Goal: Task Accomplishment & Management: Use online tool/utility

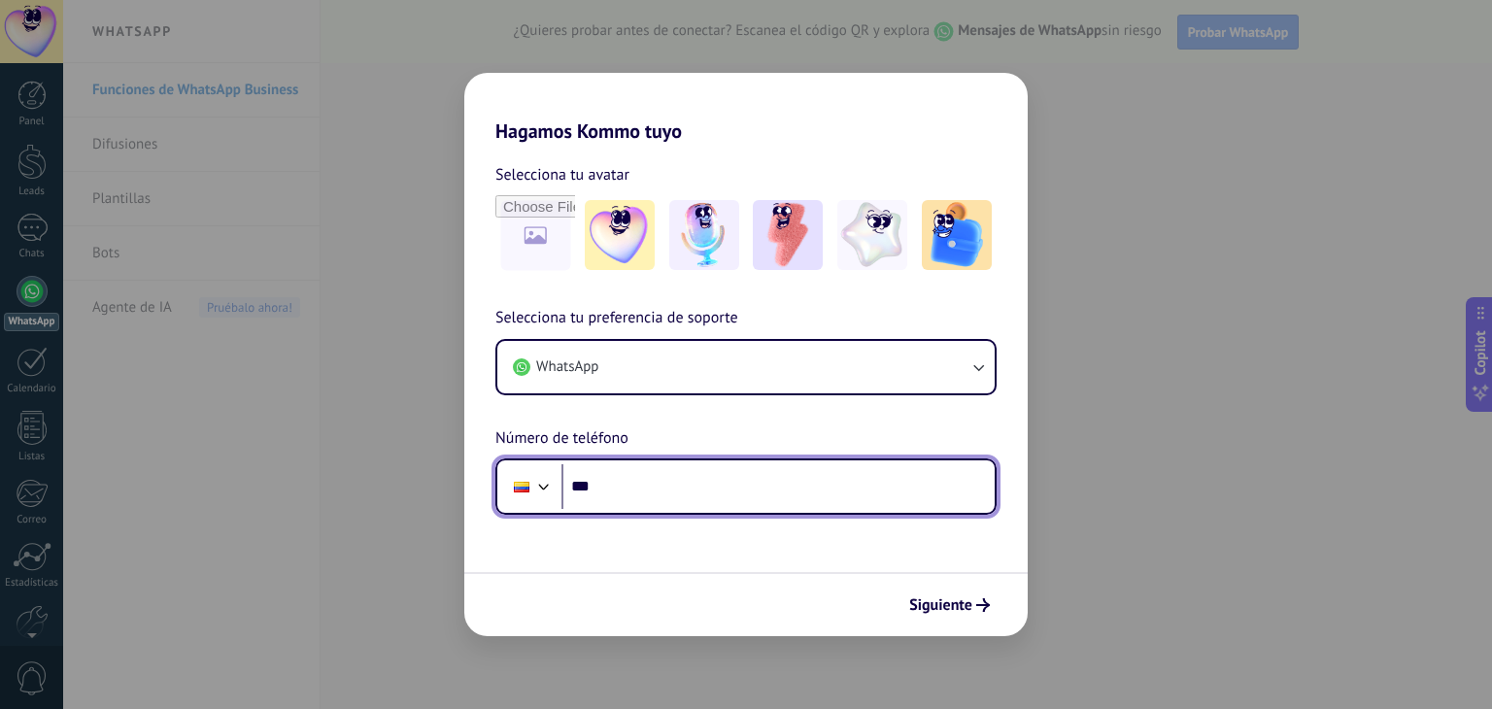
click at [721, 486] on input "***" at bounding box center [777, 486] width 433 height 45
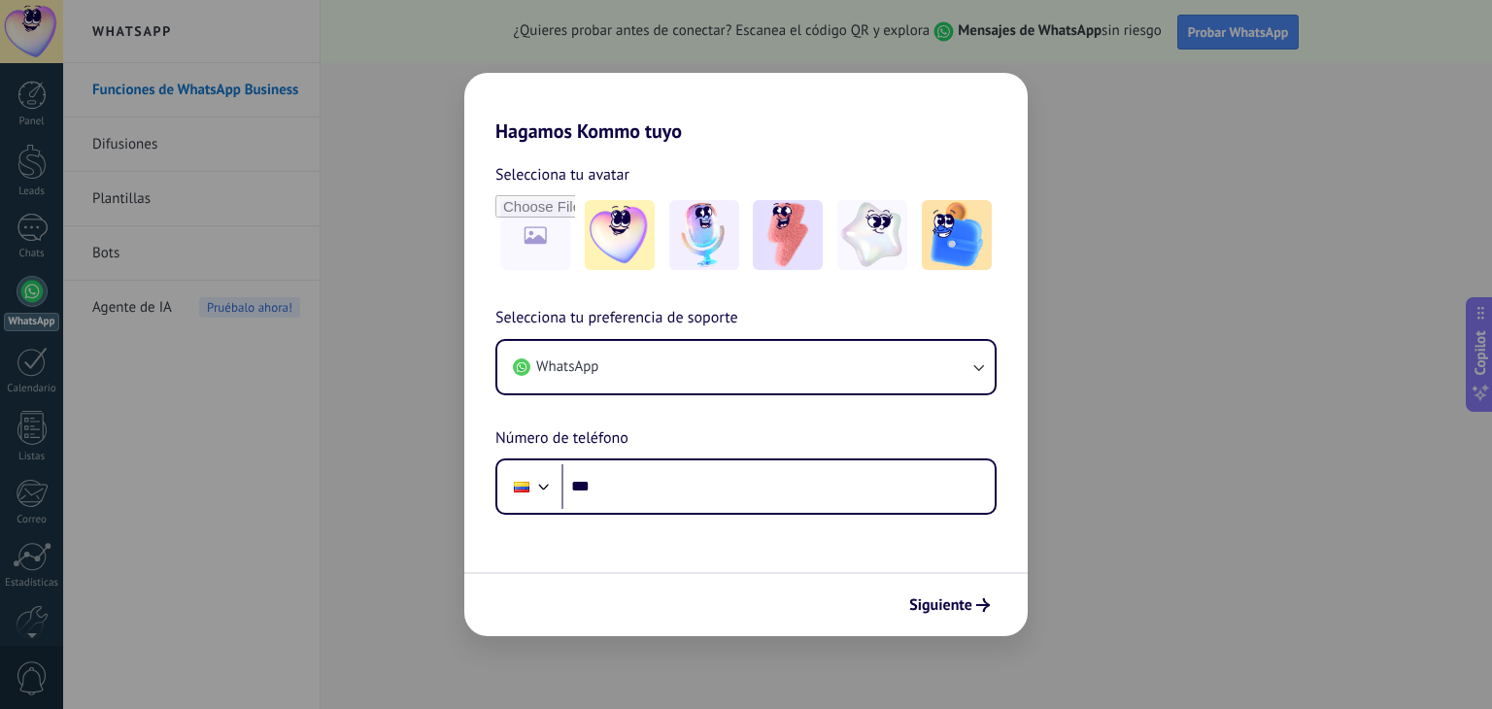
click at [607, 321] on span "Selecciona tu preferencia de soporte" at bounding box center [616, 318] width 243 height 25
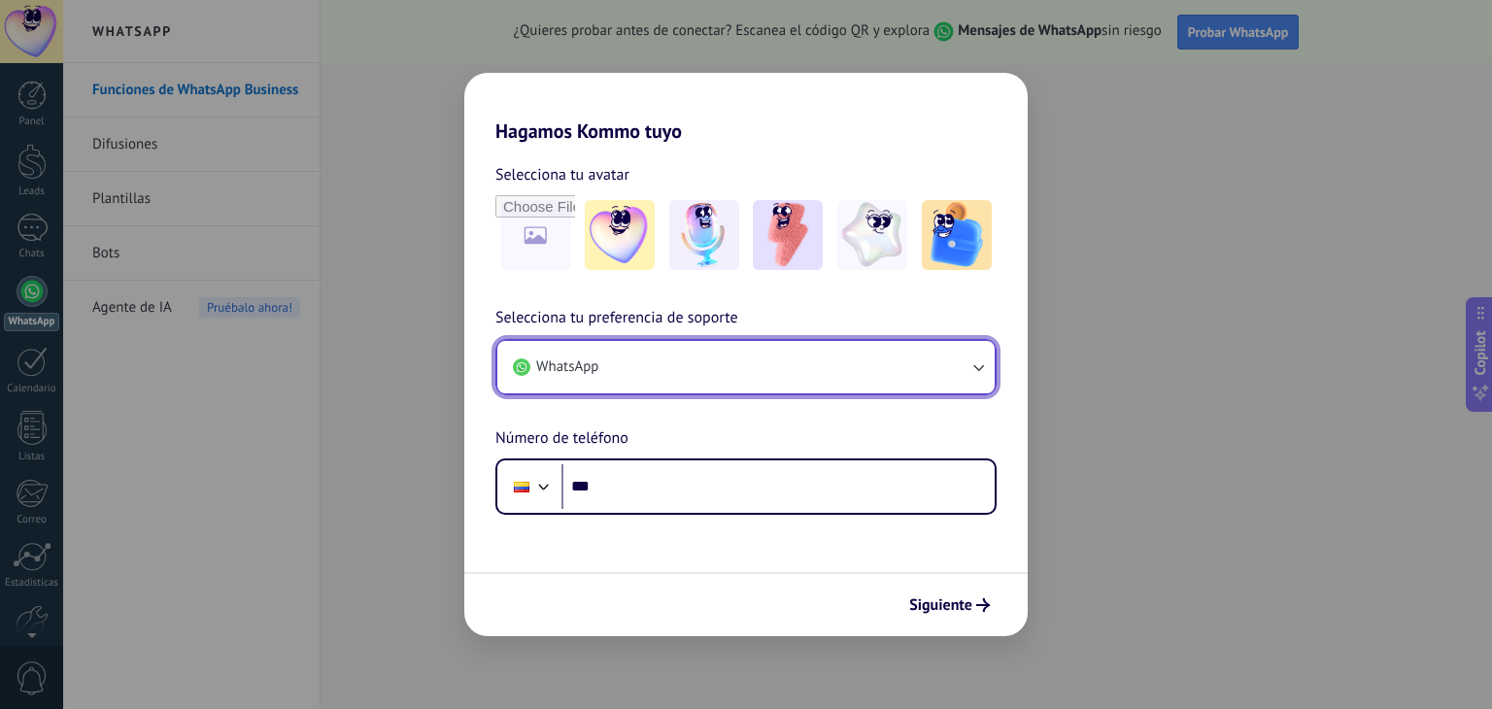
click at [615, 356] on button "WhatsApp" at bounding box center [745, 367] width 497 height 52
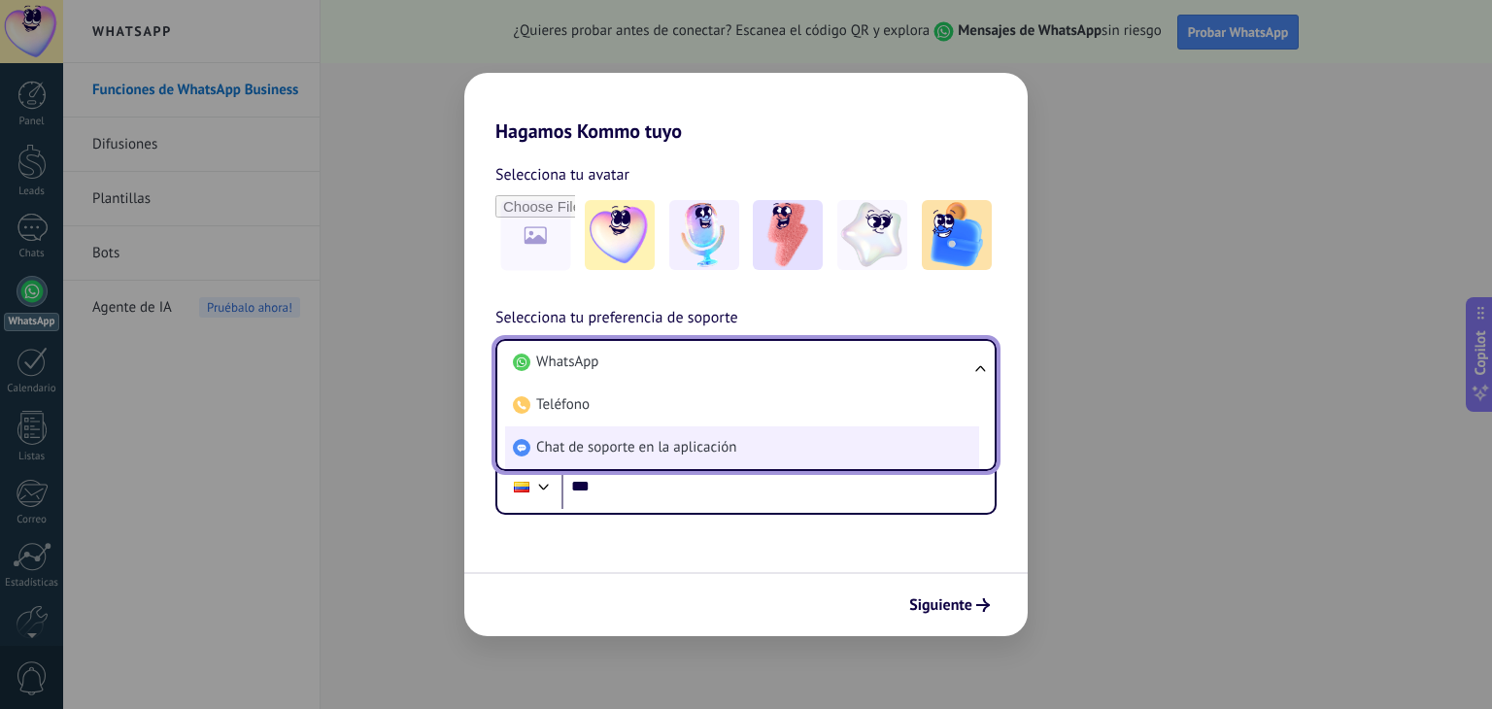
click at [656, 444] on span "Chat de soporte en la aplicación" at bounding box center [636, 447] width 200 height 19
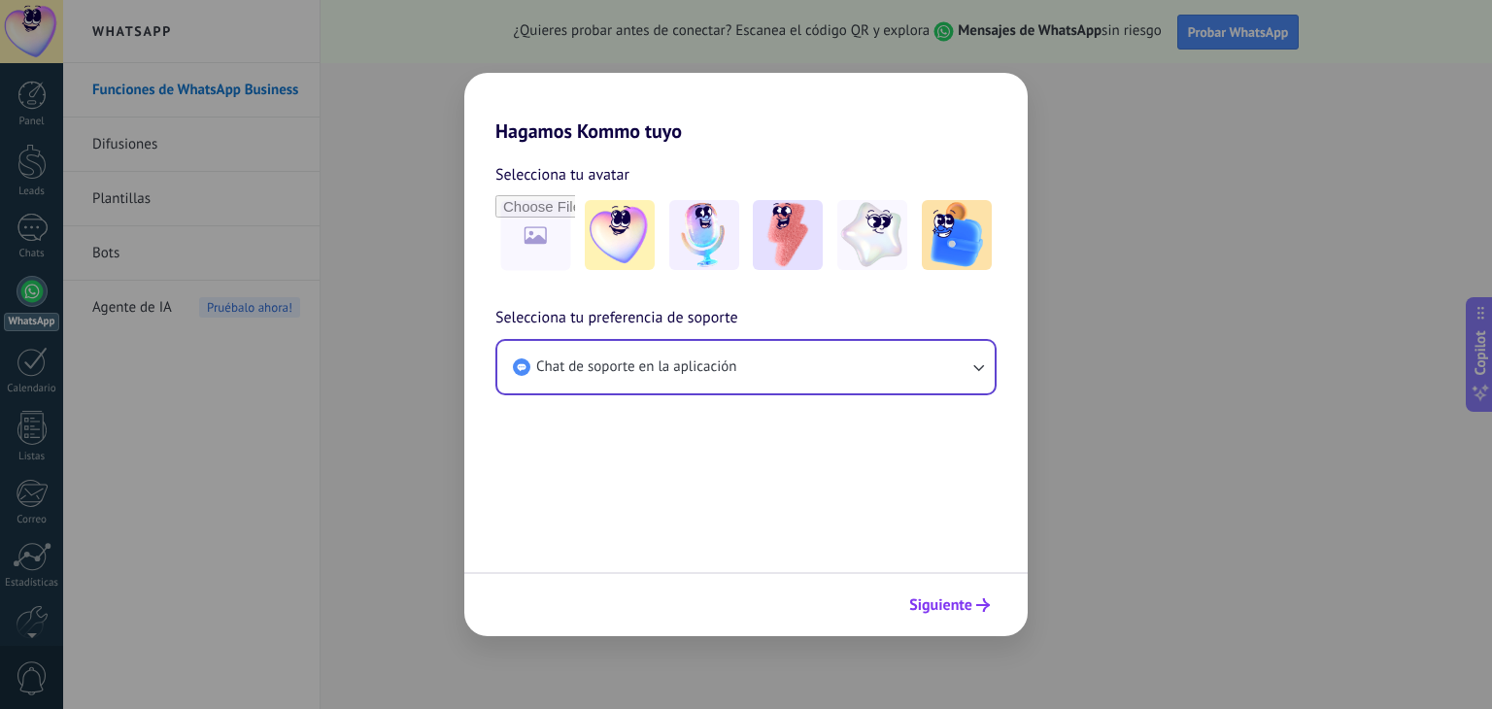
click at [965, 598] on span "Siguiente" at bounding box center [940, 605] width 63 height 14
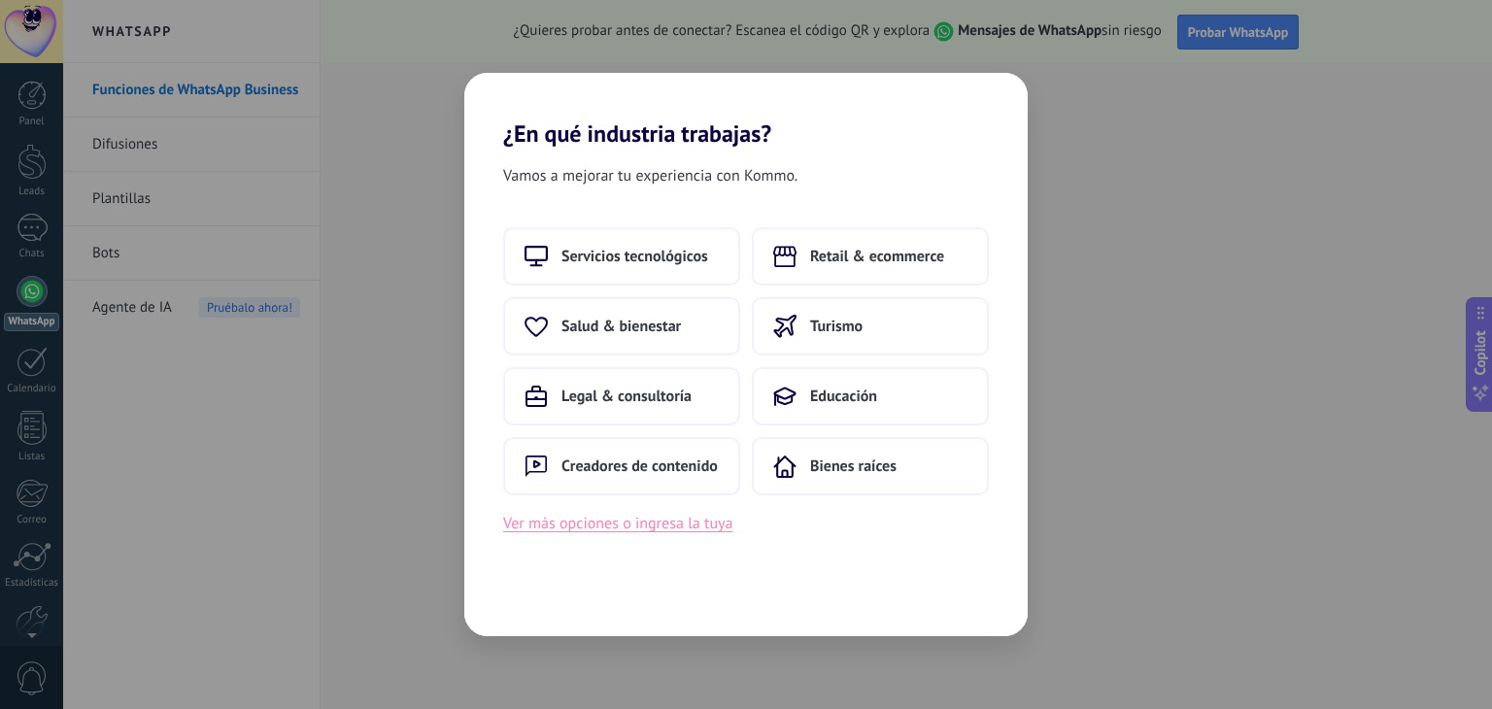
click at [657, 527] on button "Ver más opciones o ingresa la tuya" at bounding box center [617, 523] width 229 height 25
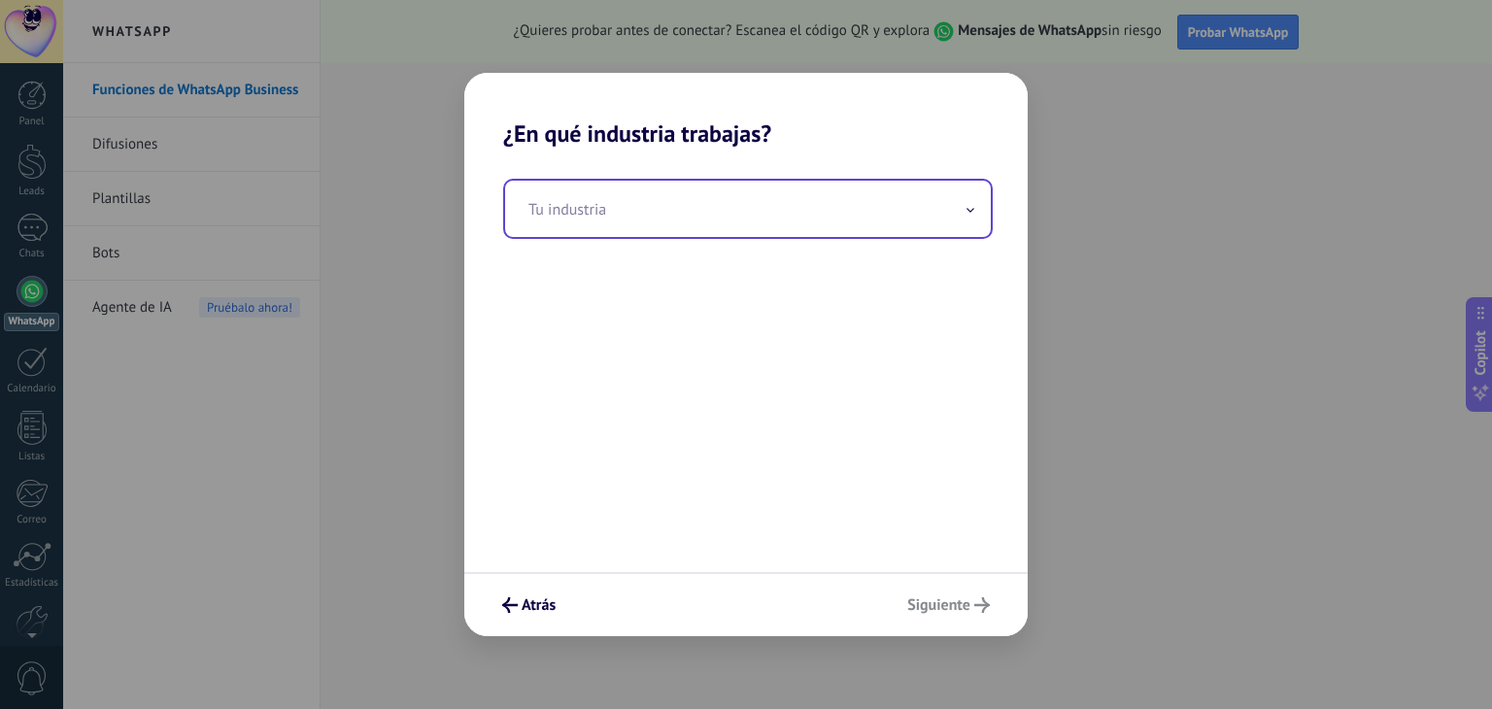
click at [625, 181] on input "text" at bounding box center [748, 209] width 486 height 56
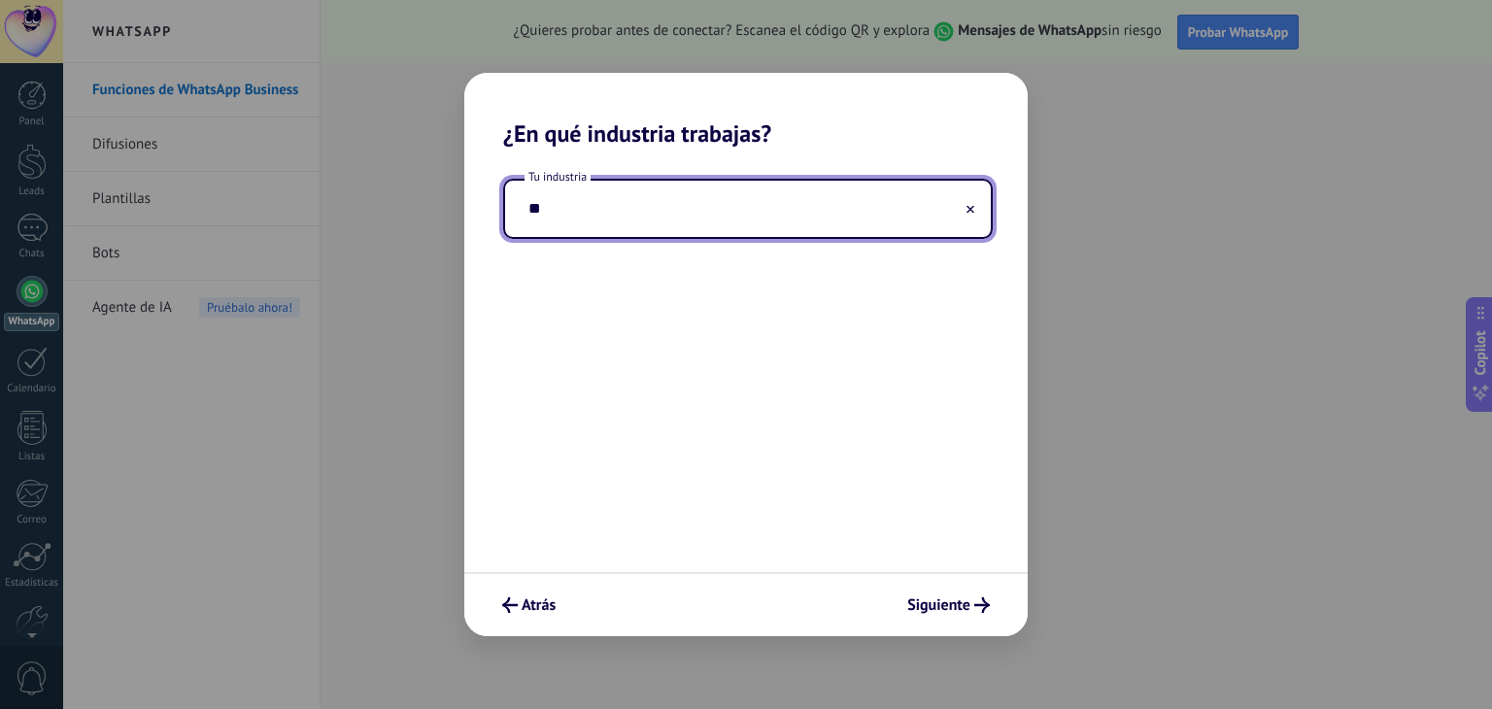
type input "*"
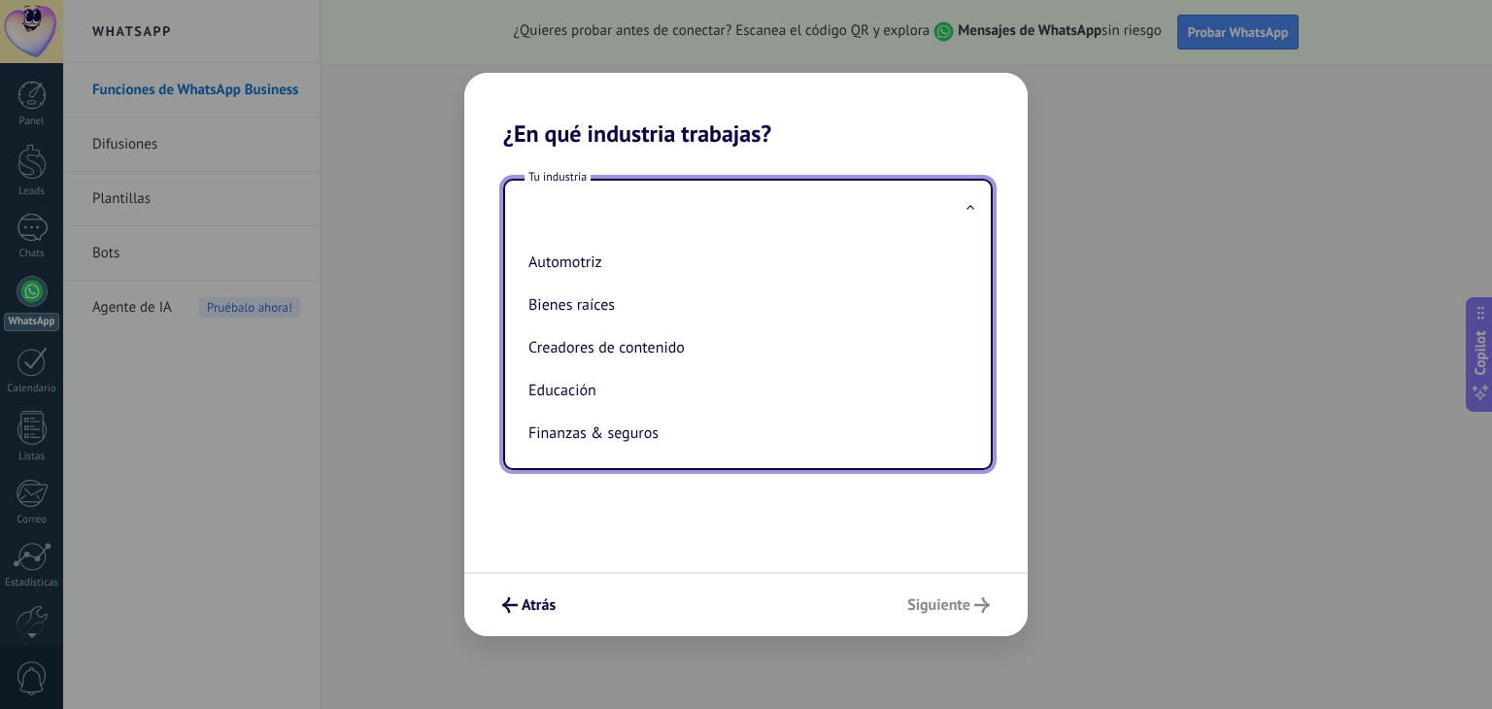
type input "*"
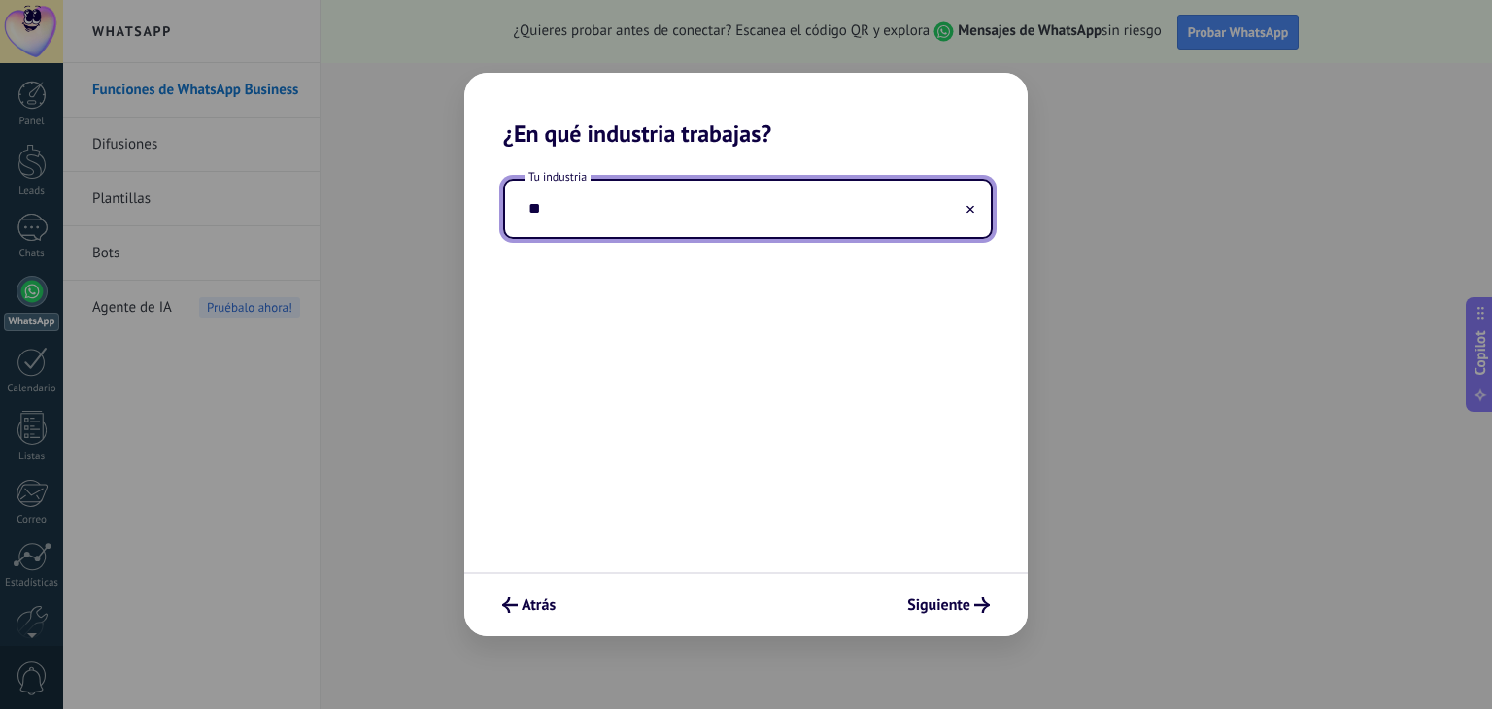
type input "*"
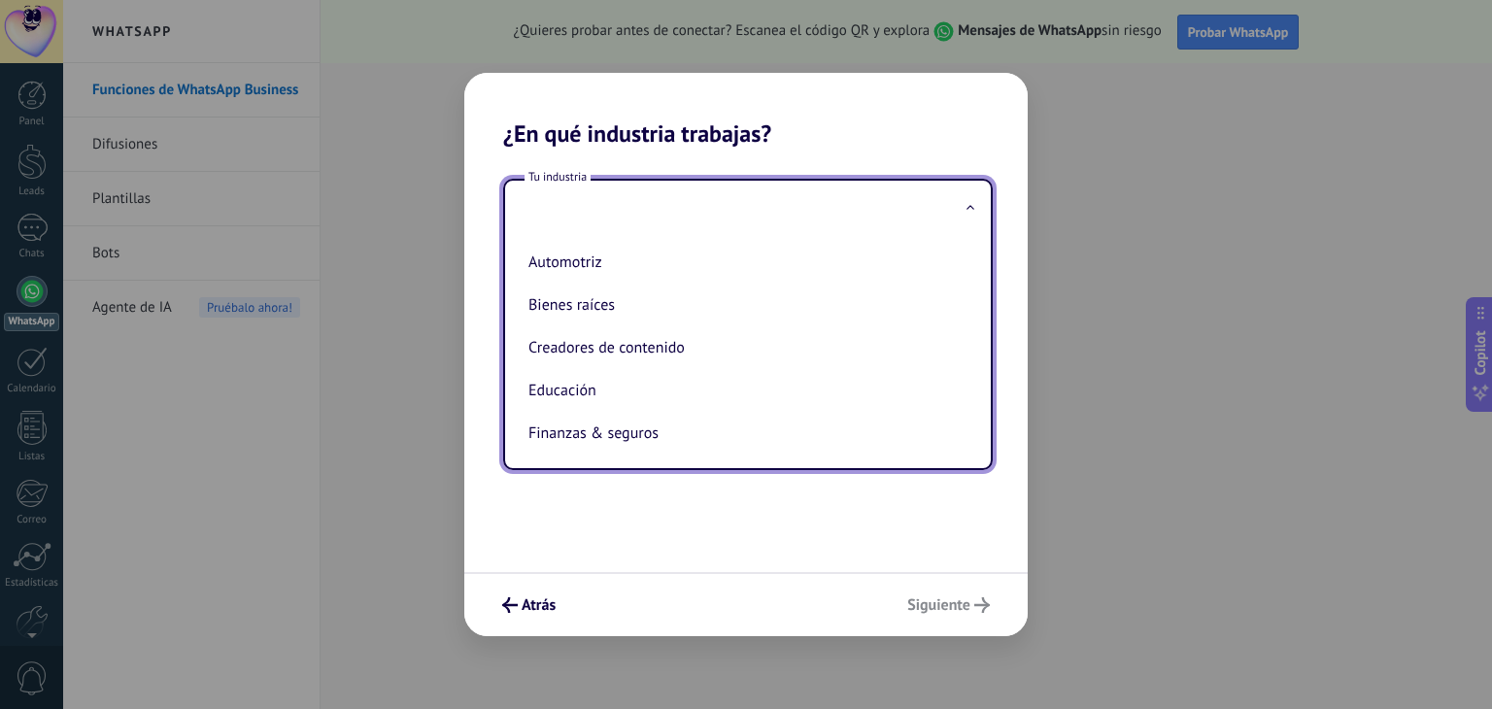
click at [567, 490] on div "Tu industria Automotriz Bienes raíces Creadores de contenido Educación Finanzas…" at bounding box center [745, 360] width 563 height 424
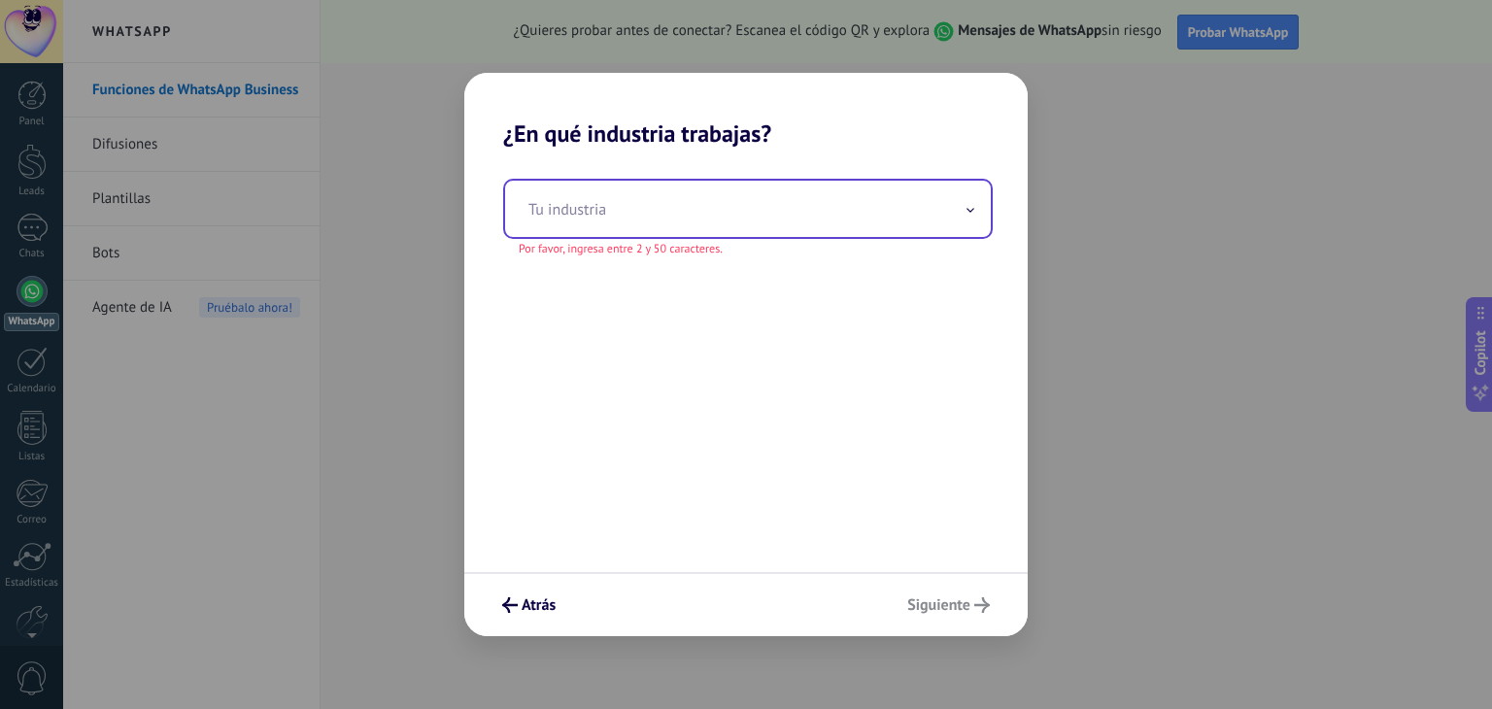
click at [646, 218] on input "text" at bounding box center [748, 209] width 486 height 56
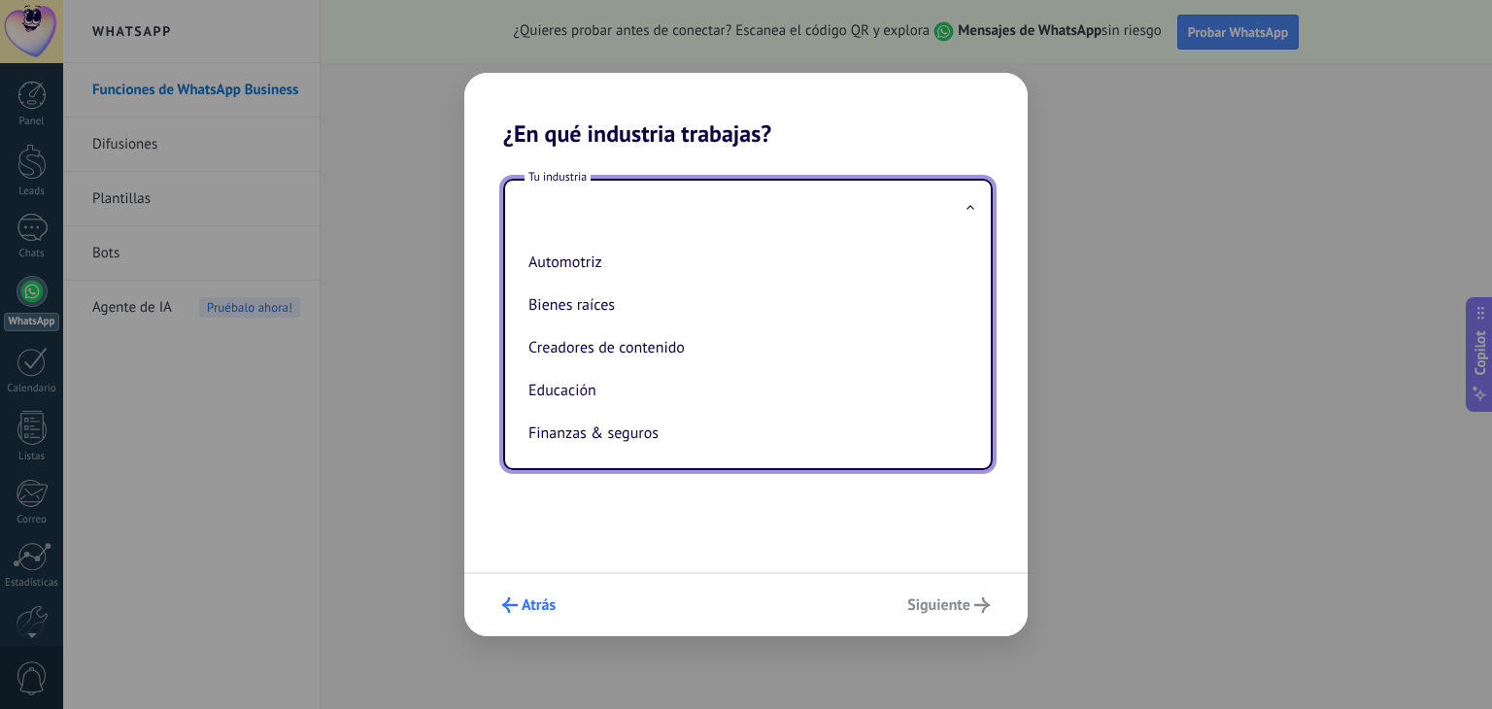
click at [527, 601] on span "Atrás" at bounding box center [538, 605] width 34 height 14
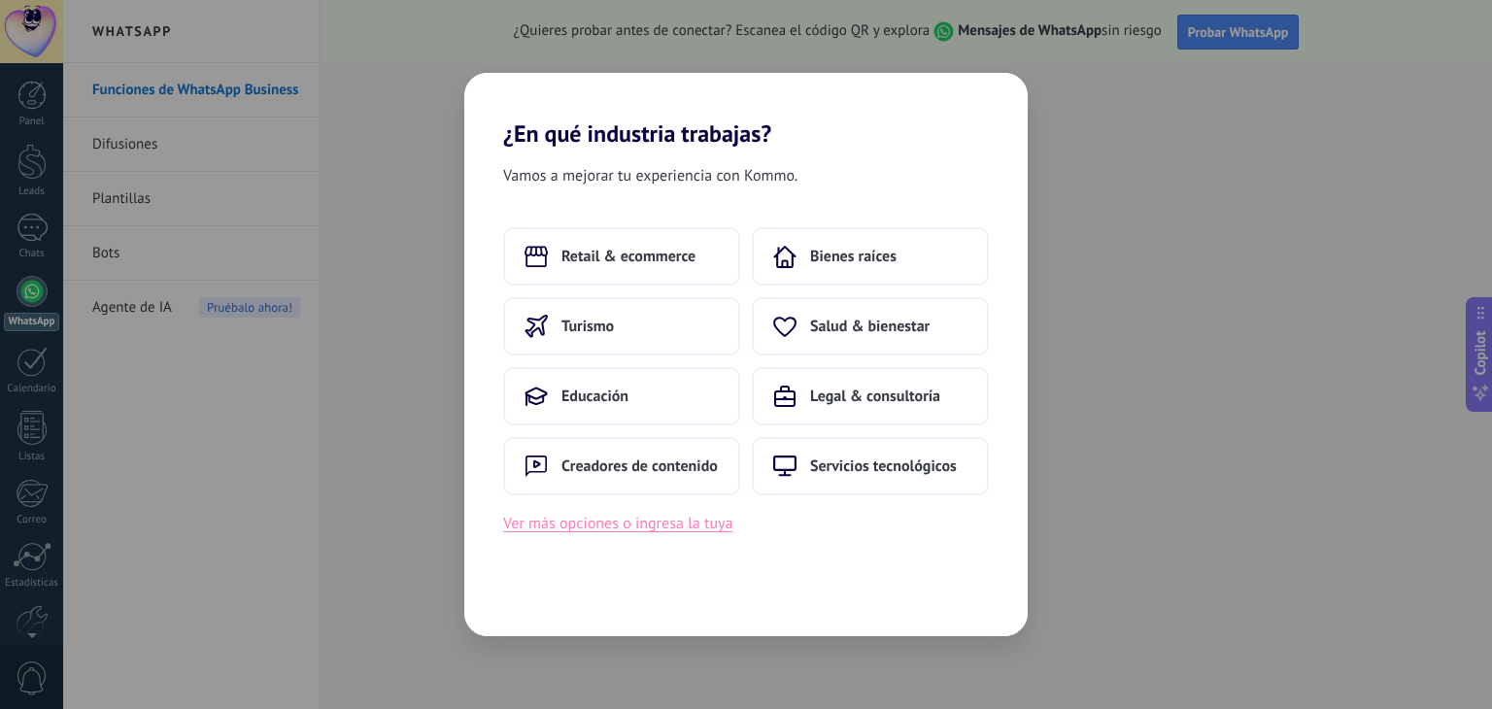
click at [651, 513] on button "Ver más opciones o ingresa la tuya" at bounding box center [617, 523] width 229 height 25
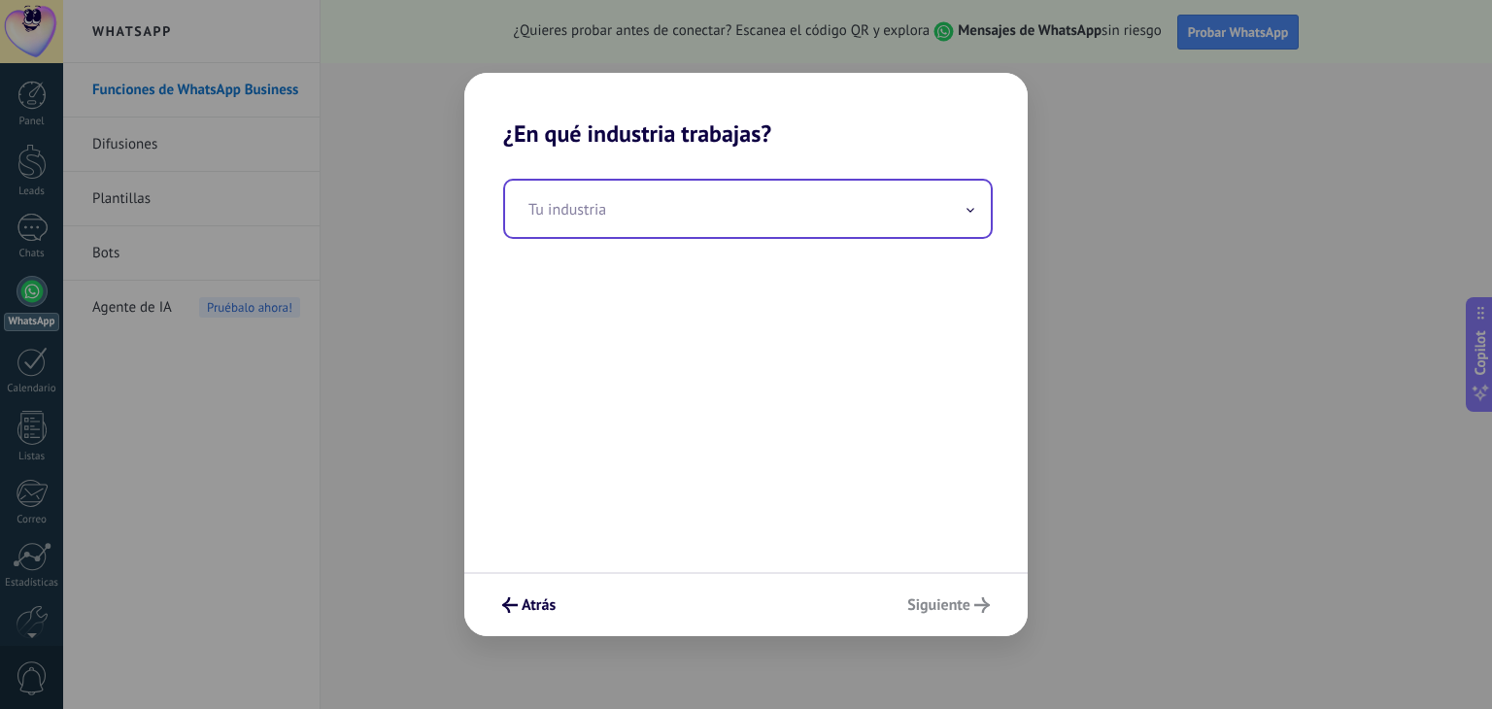
click at [737, 222] on input "text" at bounding box center [748, 209] width 486 height 56
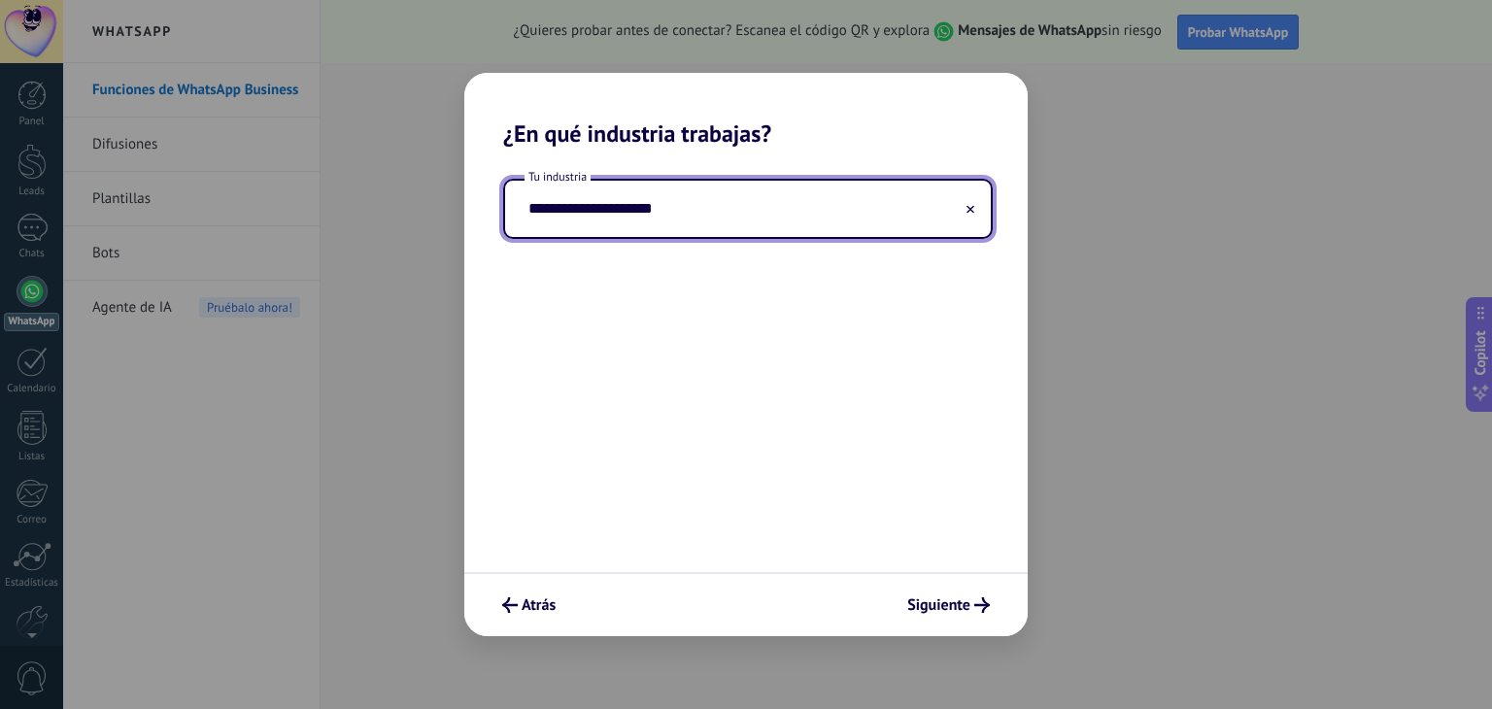
click at [742, 190] on input "**********" at bounding box center [748, 209] width 486 height 56
type input "*"
type input "**********"
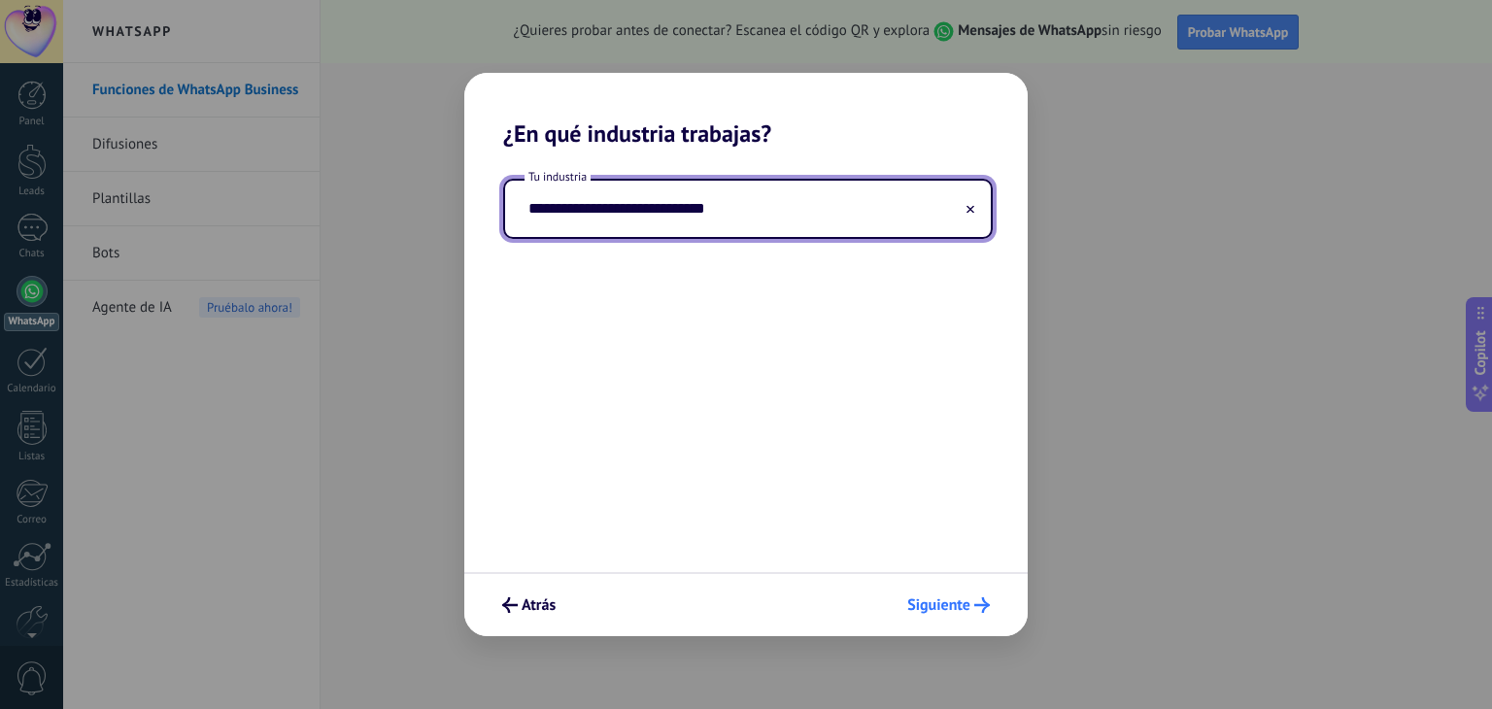
click at [954, 616] on button "Siguiente" at bounding box center [948, 604] width 100 height 33
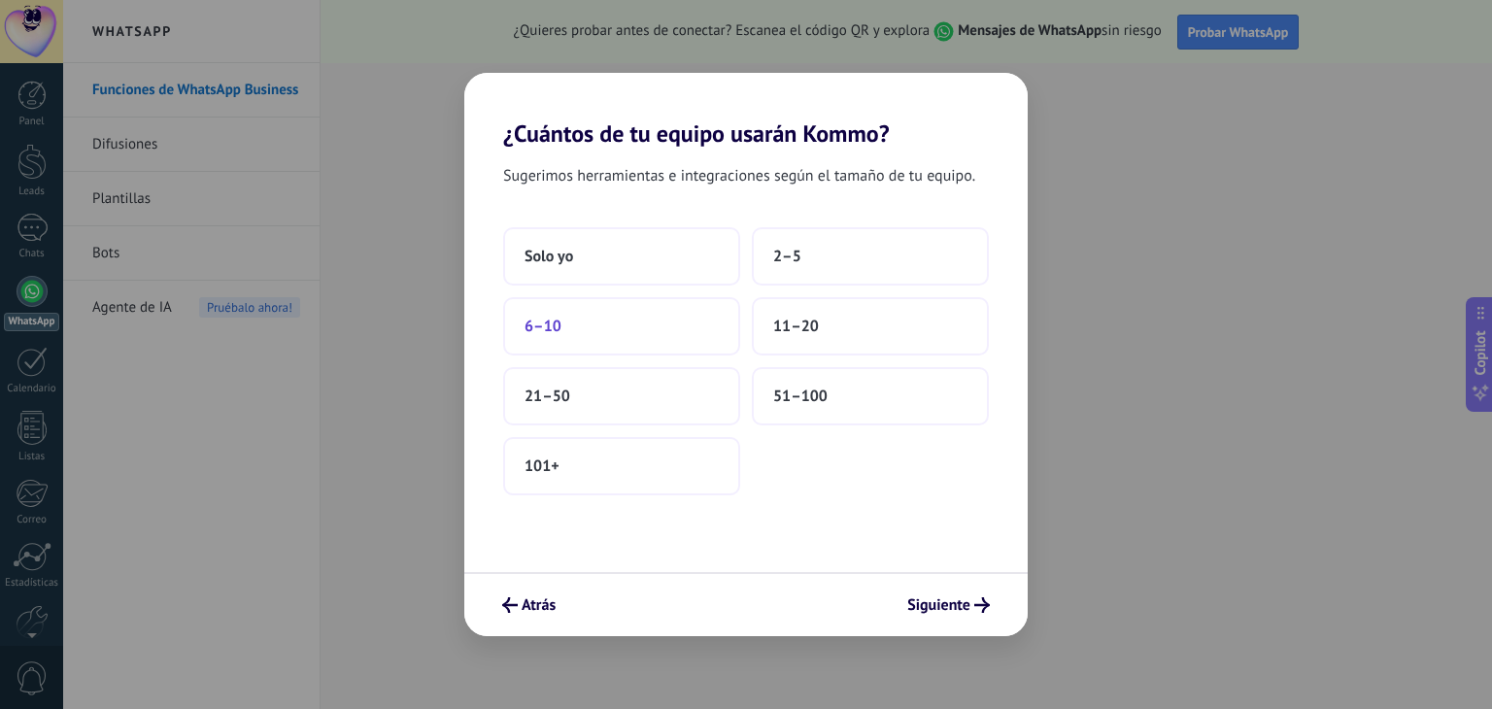
click at [587, 340] on button "6–10" at bounding box center [621, 326] width 237 height 58
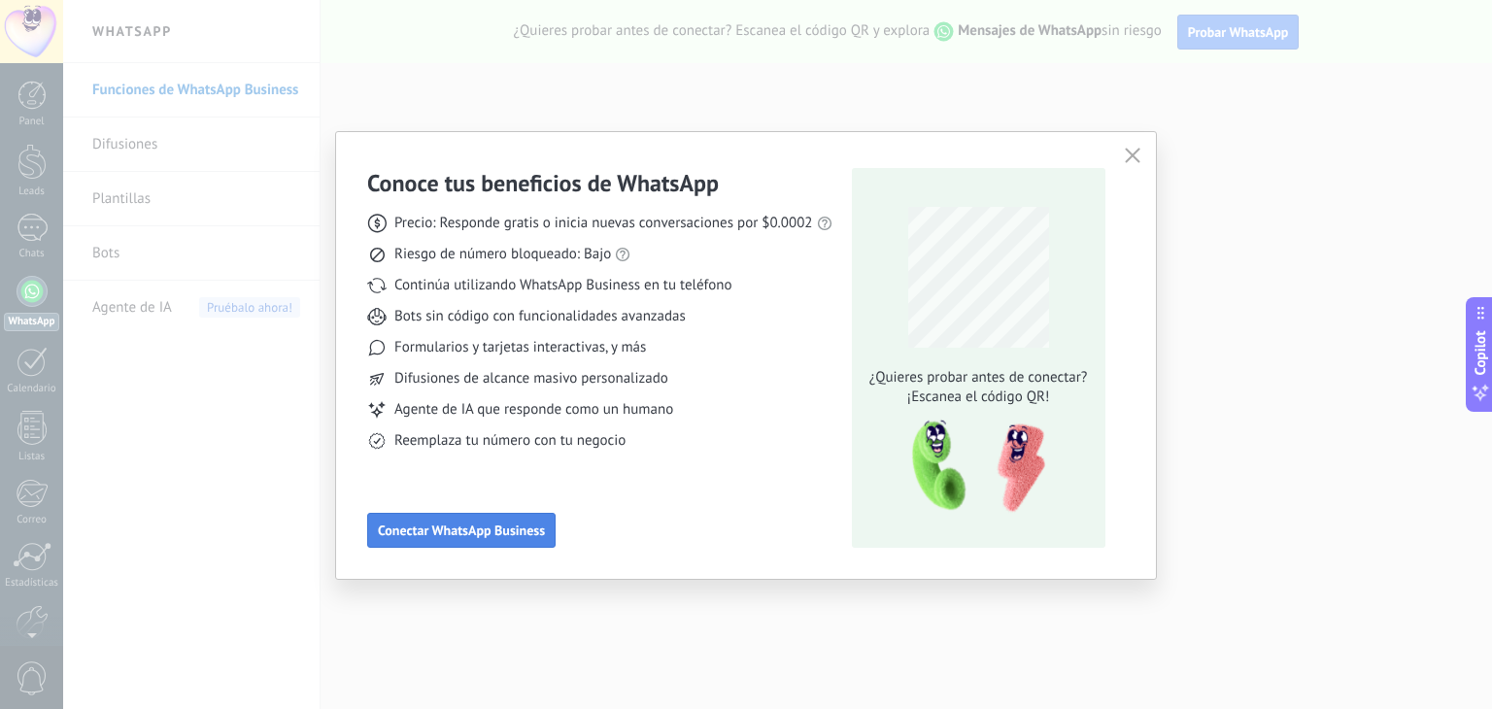
click at [532, 523] on span "Conectar WhatsApp Business" at bounding box center [461, 530] width 167 height 14
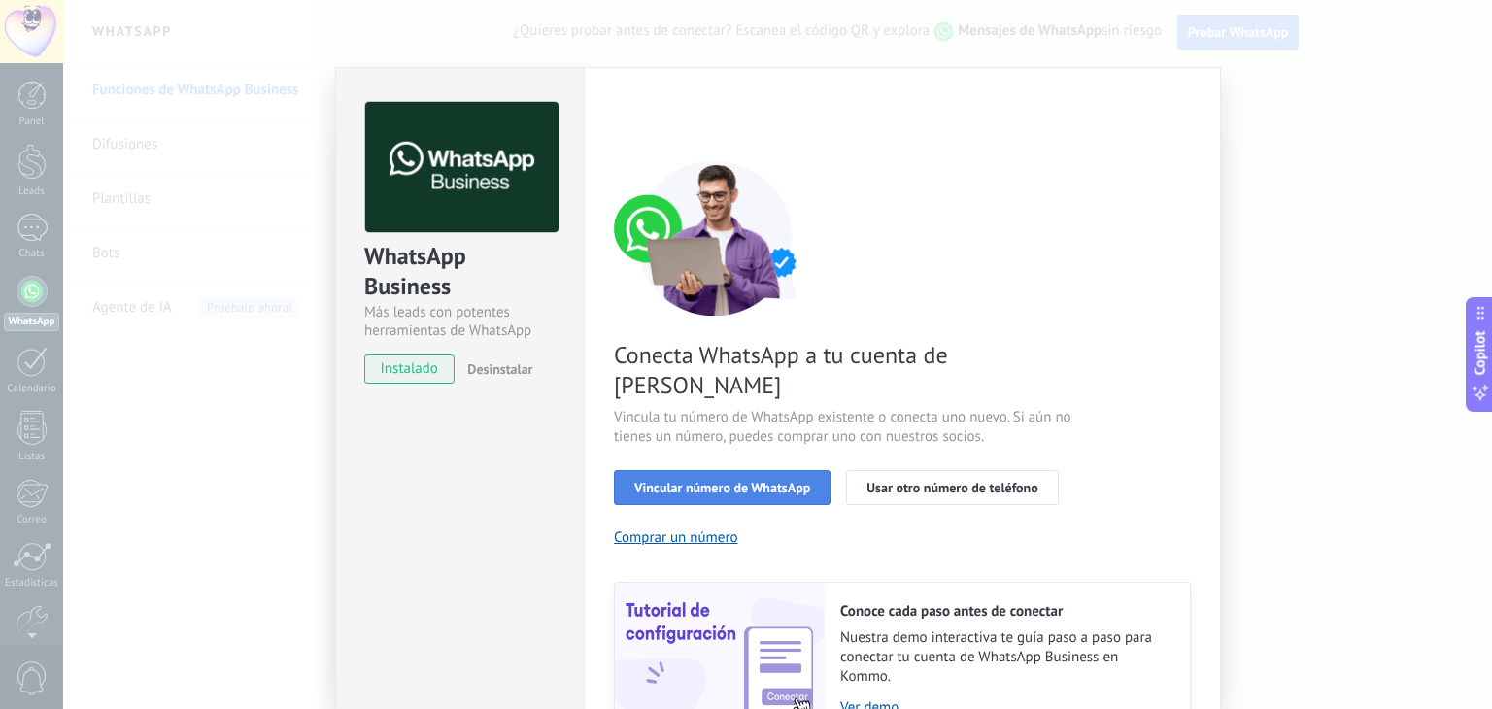
click at [735, 470] on button "Vincular número de WhatsApp" at bounding box center [722, 487] width 217 height 35
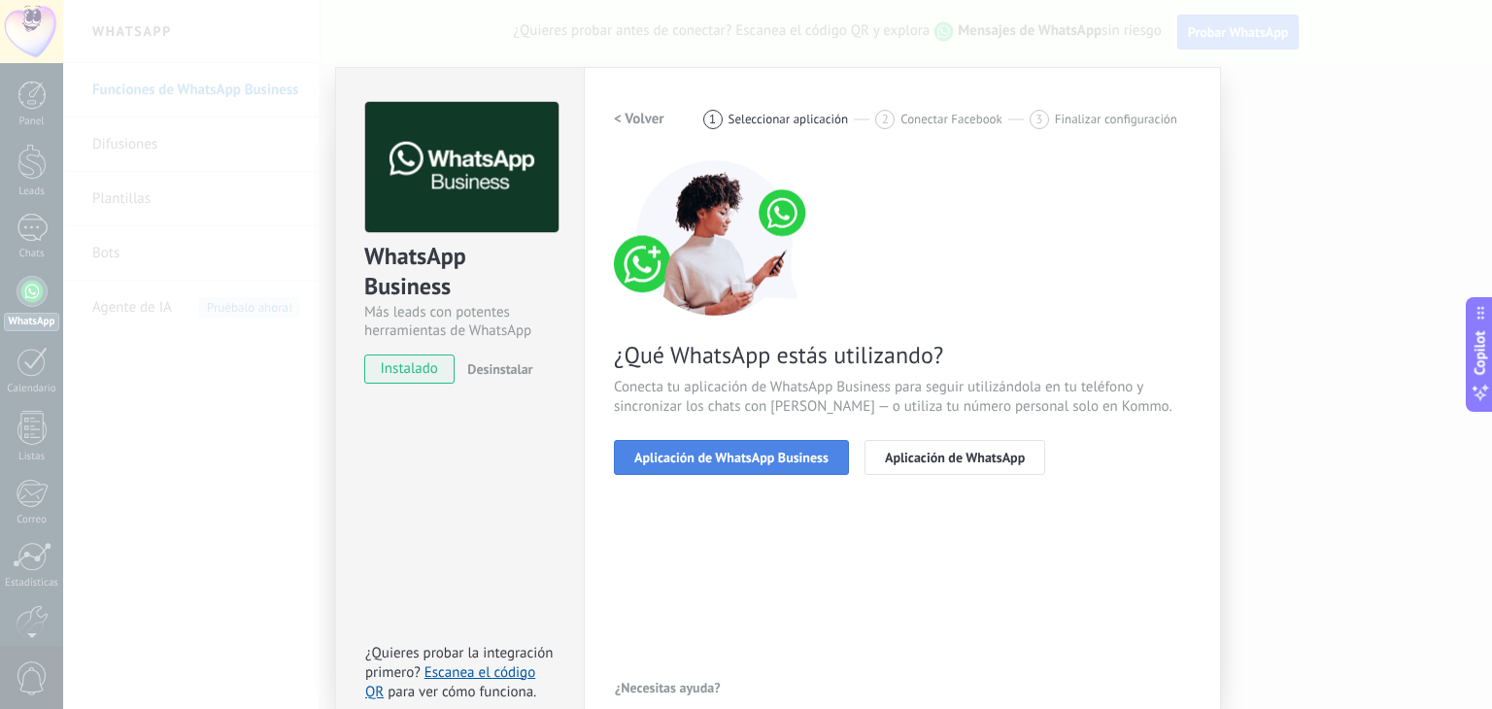
click at [730, 463] on span "Aplicación de WhatsApp Business" at bounding box center [731, 458] width 194 height 14
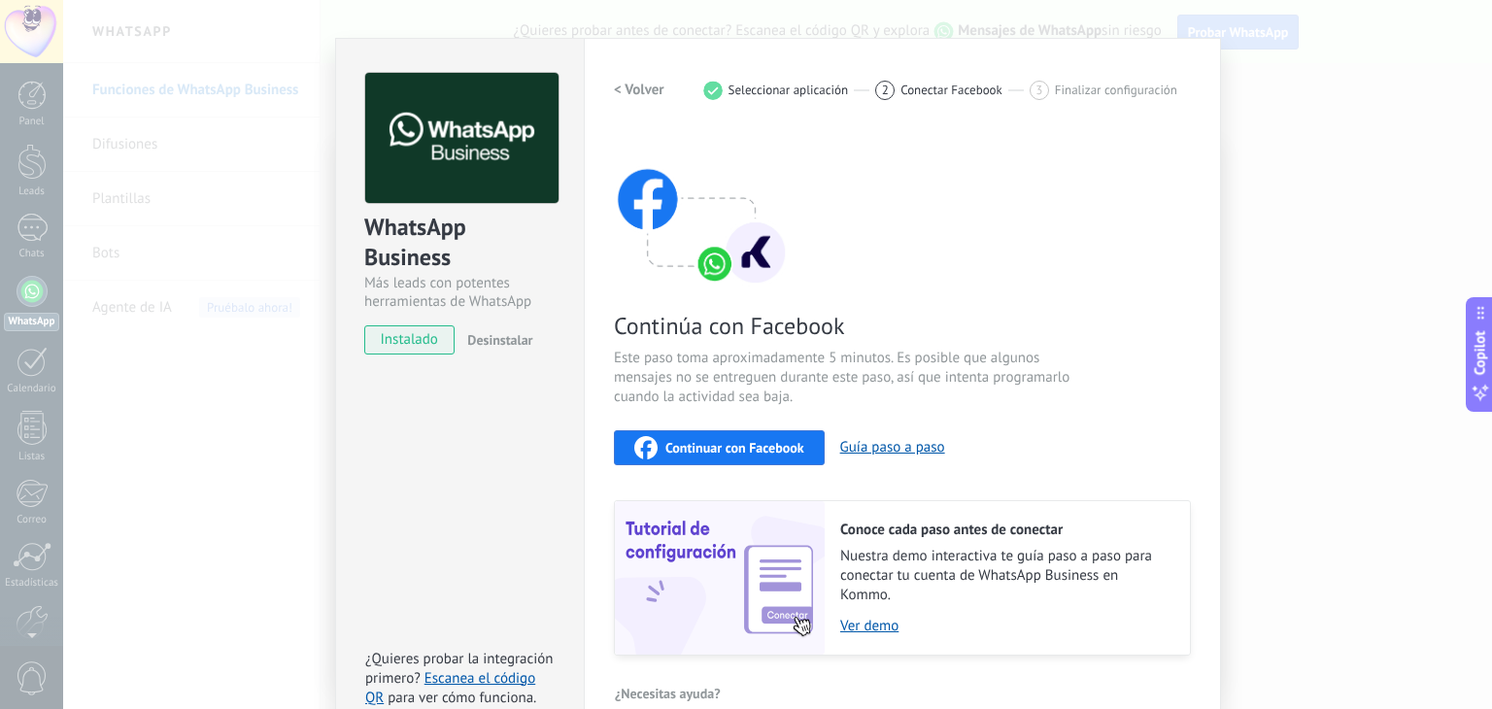
scroll to position [26, 0]
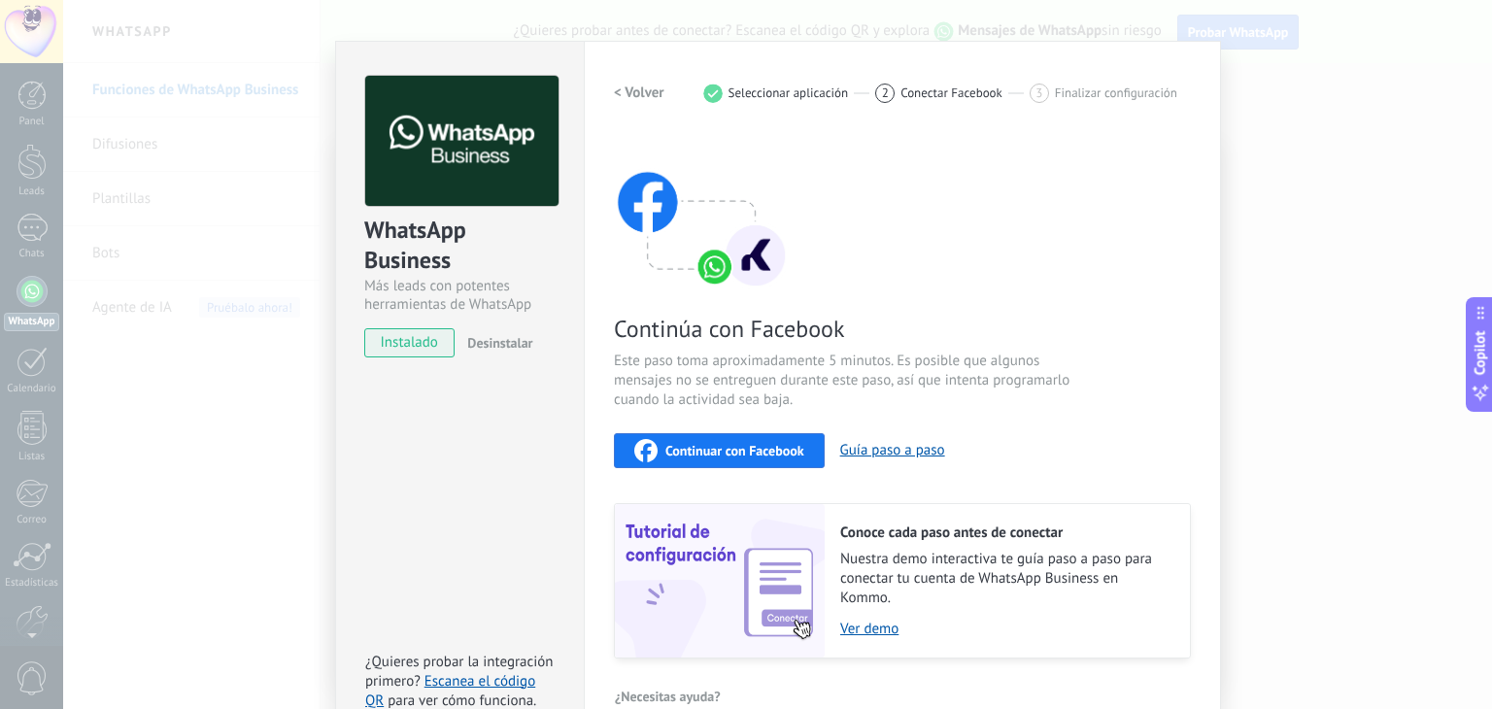
click at [749, 434] on button "Continuar con Facebook" at bounding box center [719, 450] width 211 height 35
